Goal: Navigation & Orientation: Find specific page/section

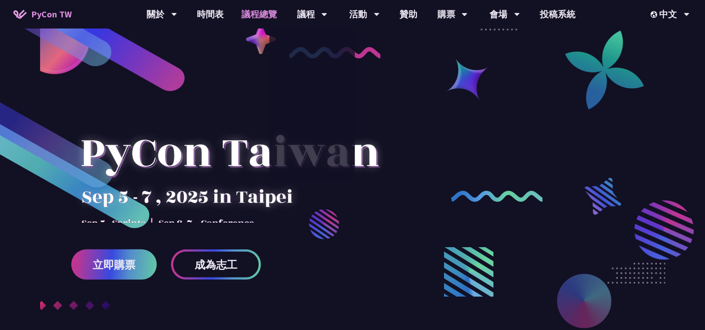
click at [274, 21] on link "議程總覽" at bounding box center [258, 14] width 53 height 29
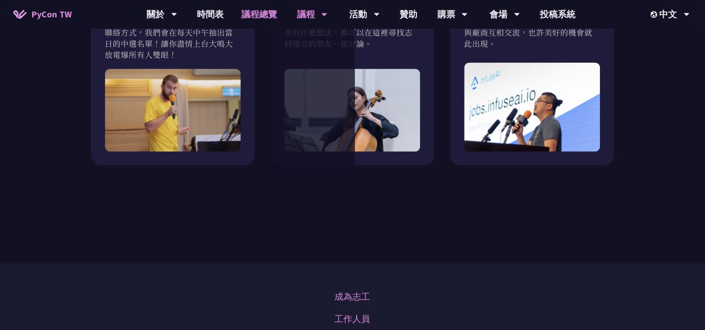
scroll to position [875, 0]
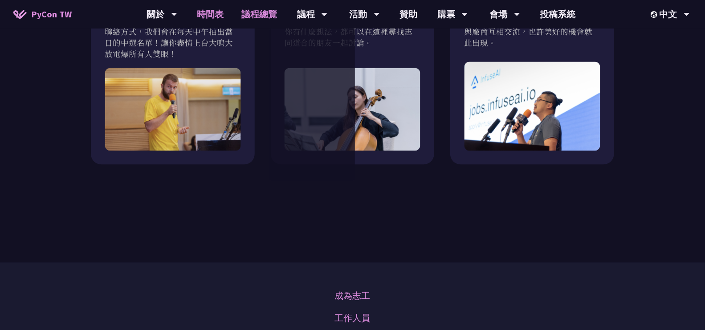
click at [217, 10] on link "時間表" at bounding box center [210, 14] width 45 height 29
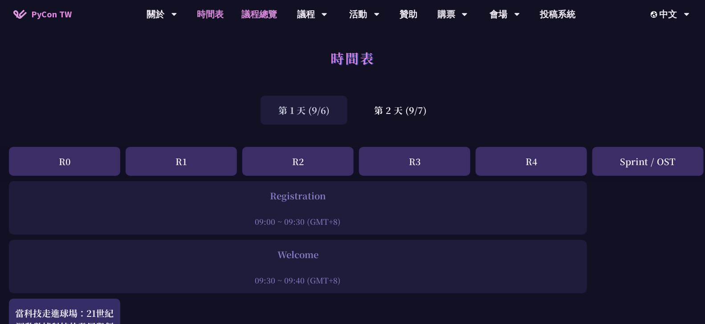
click at [237, 18] on link "議程總覽" at bounding box center [258, 14] width 53 height 29
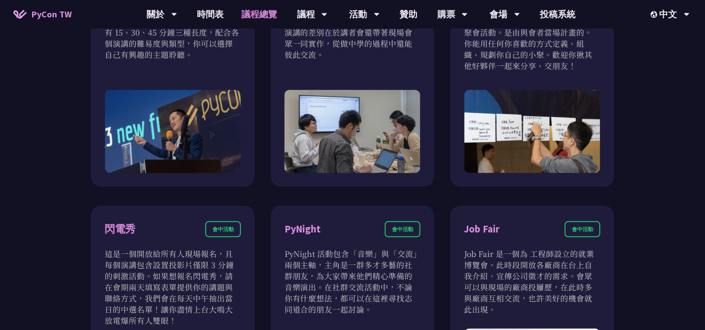
scroll to position [875, 0]
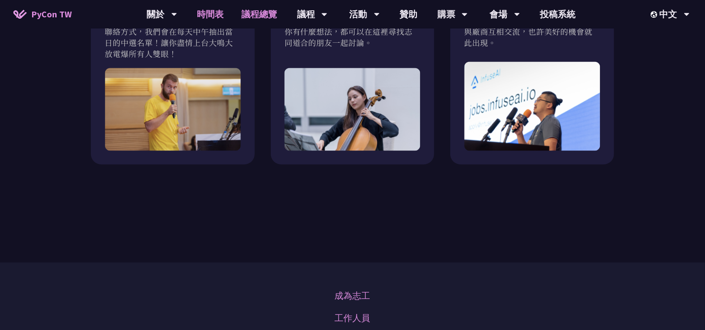
click at [217, 8] on link "時間表" at bounding box center [210, 14] width 45 height 29
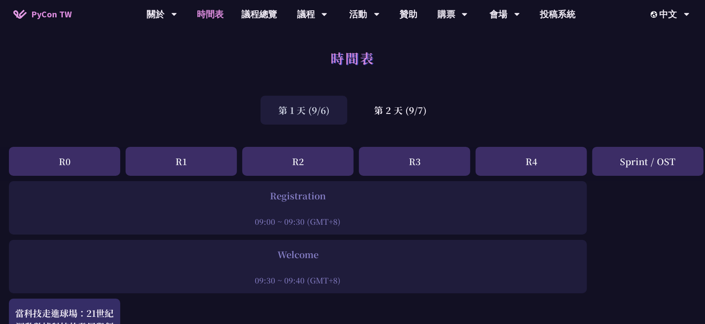
click at [97, 92] on div "第 1 天 (9/6) 第 2 天 (9/7)" at bounding box center [352, 110] width 705 height 38
drag, startPoint x: 95, startPoint y: 90, endPoint x: 63, endPoint y: 79, distance: 33.7
click at [63, 79] on div "時間表" at bounding box center [352, 68] width 705 height 47
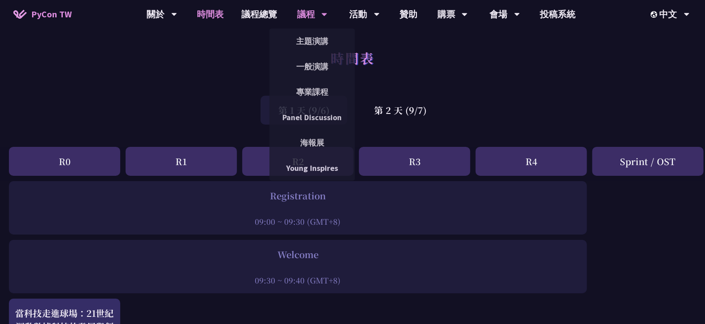
click at [310, 16] on div "議程" at bounding box center [312, 14] width 30 height 29
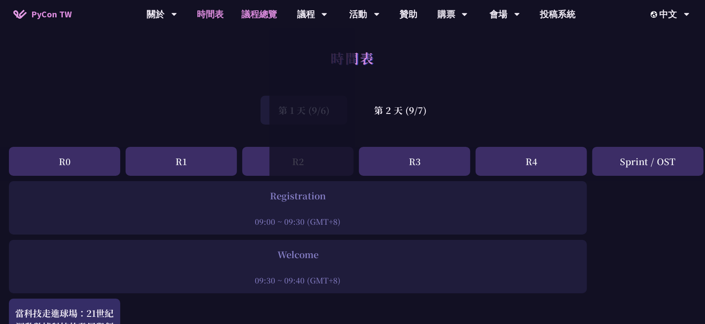
click at [272, 15] on link "議程總覽" at bounding box center [258, 14] width 53 height 29
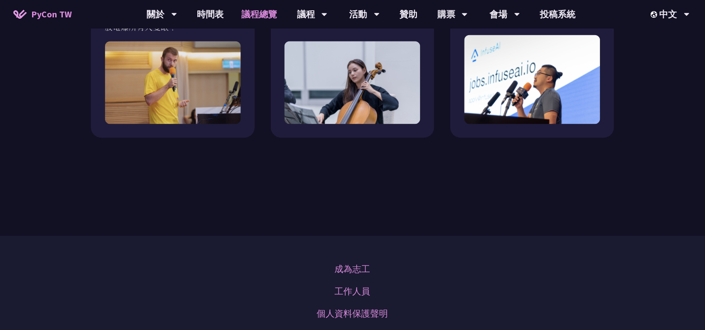
scroll to position [1117, 0]
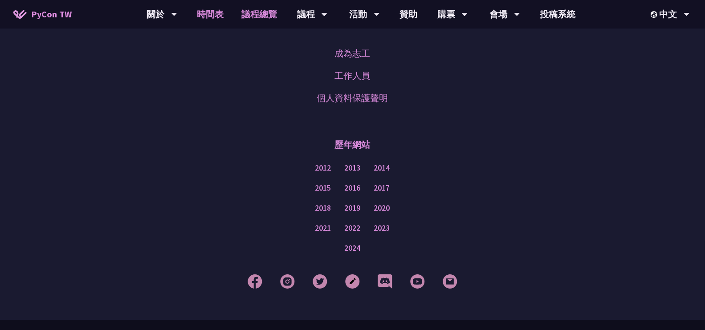
click at [221, 17] on link "時間表" at bounding box center [210, 14] width 45 height 29
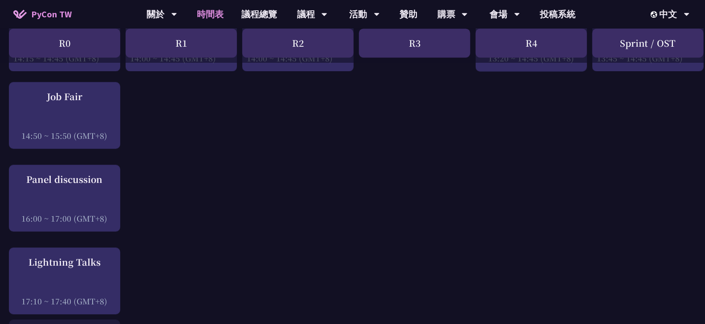
scroll to position [1109, 0]
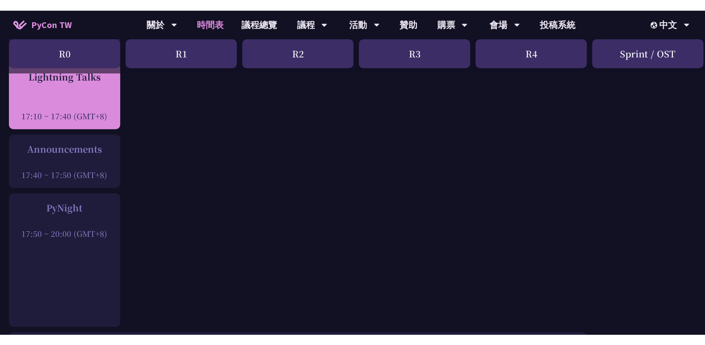
scroll to position [1312, 0]
